Goal: Find specific page/section

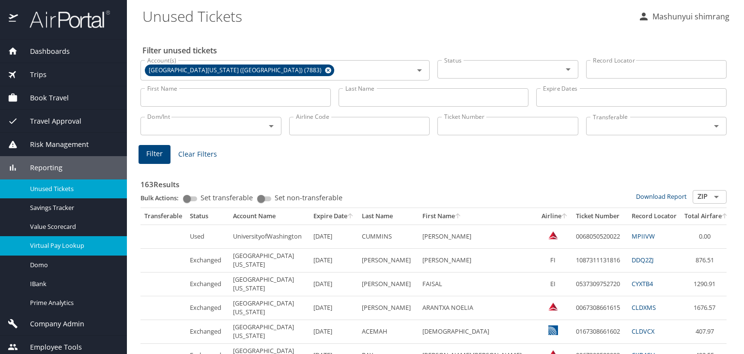
click at [59, 246] on span "Virtual Pay Lookup" at bounding box center [72, 245] width 85 height 9
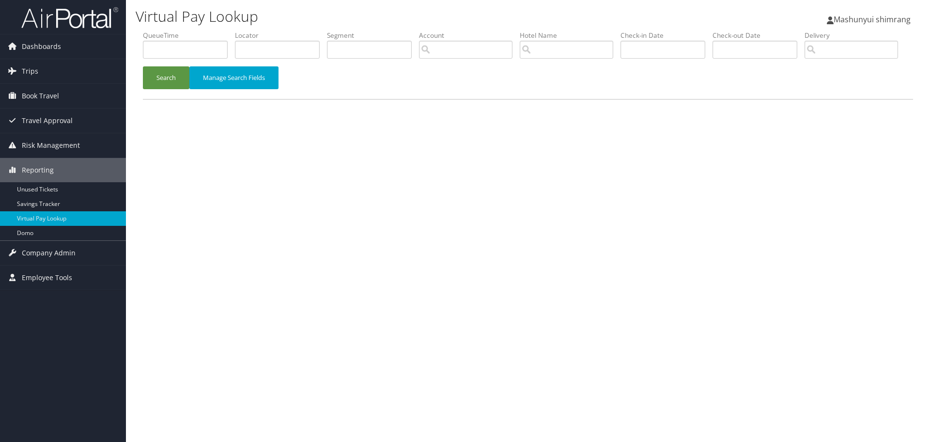
click at [61, 29] on img at bounding box center [69, 17] width 97 height 23
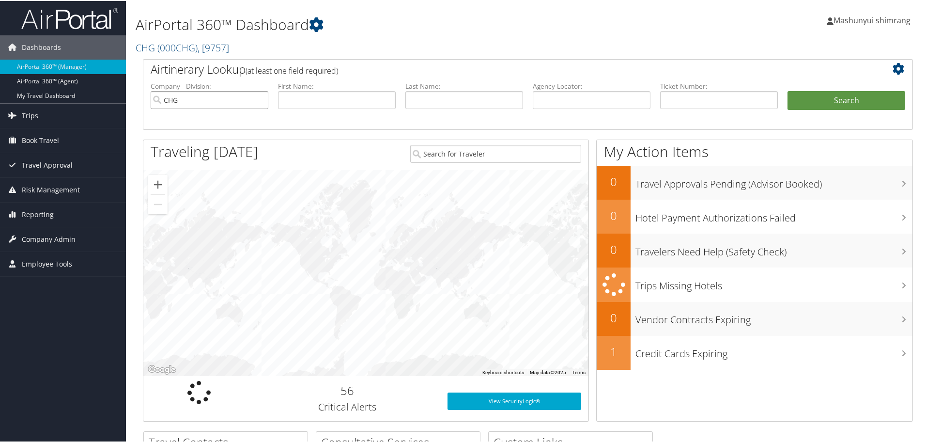
click at [261, 97] on input "CHG" at bounding box center [210, 99] width 118 height 18
click at [182, 46] on span "( 000CHG )" at bounding box center [177, 46] width 40 height 13
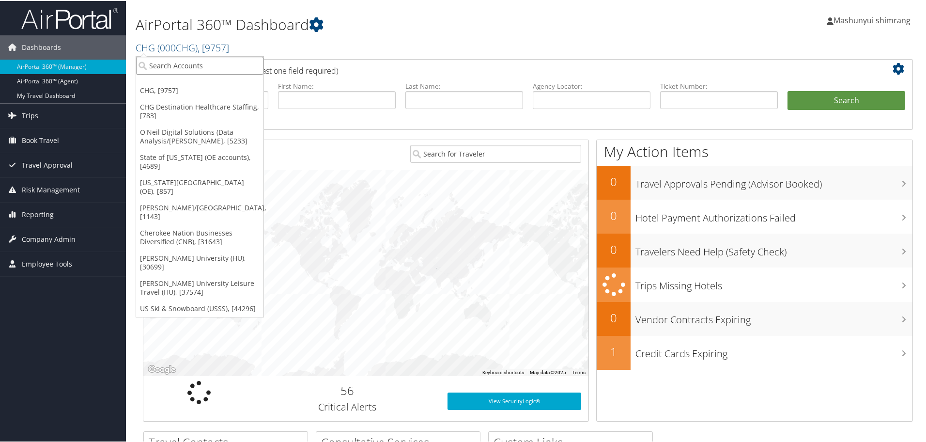
click at [176, 61] on input "search" at bounding box center [199, 65] width 127 height 18
paste input "301843"
type input "301843"
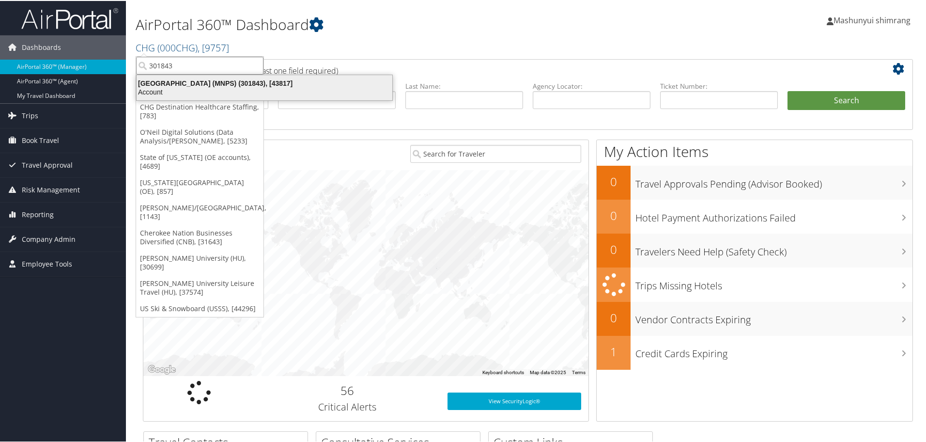
click at [222, 87] on div "Account" at bounding box center [264, 91] width 267 height 9
